Goal: Navigation & Orientation: Find specific page/section

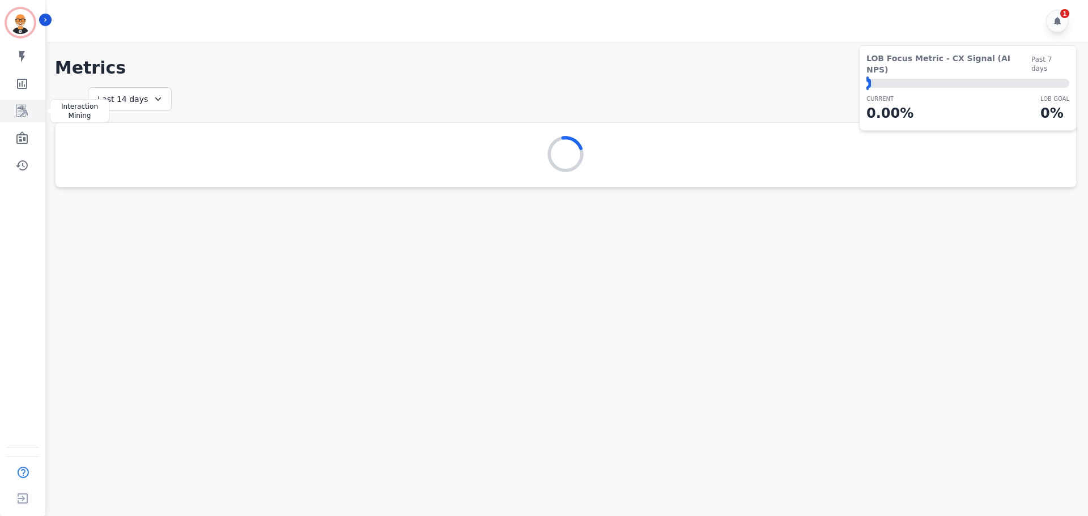
click at [21, 112] on icon "Sidebar" at bounding box center [22, 111] width 14 height 14
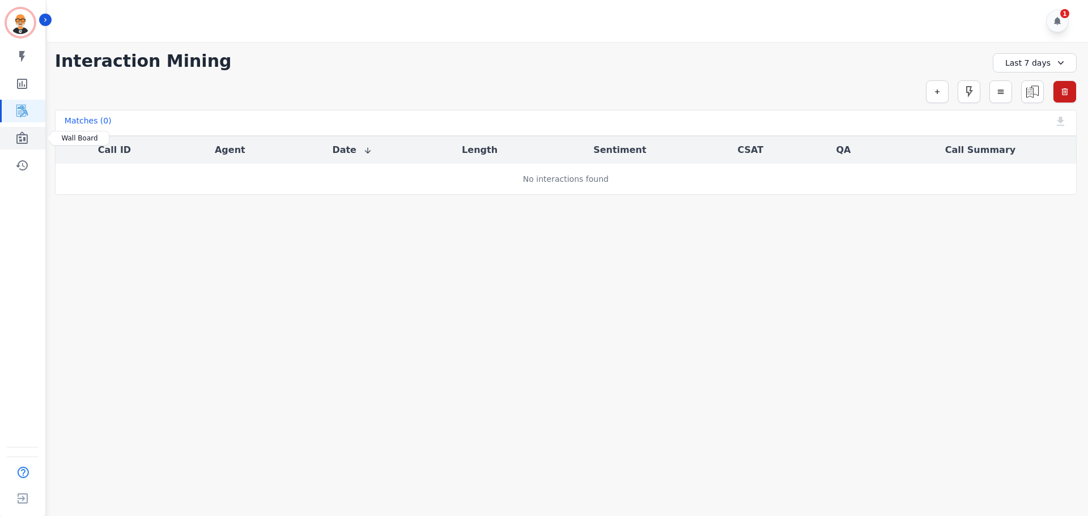
click at [28, 136] on icon "Sidebar" at bounding box center [22, 138] width 14 height 14
